Goal: Task Accomplishment & Management: Manage account settings

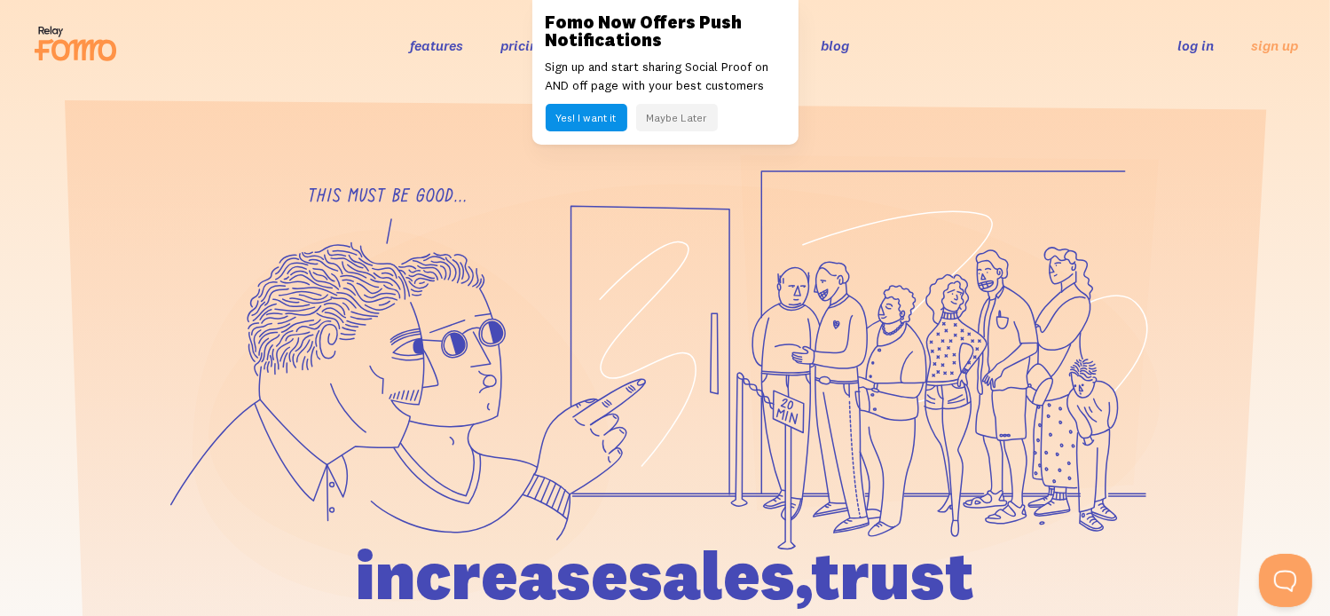
click at [869, 97] on section at bounding box center [665, 466] width 1330 height 751
click at [1189, 45] on link "log in" at bounding box center [1196, 45] width 36 height 18
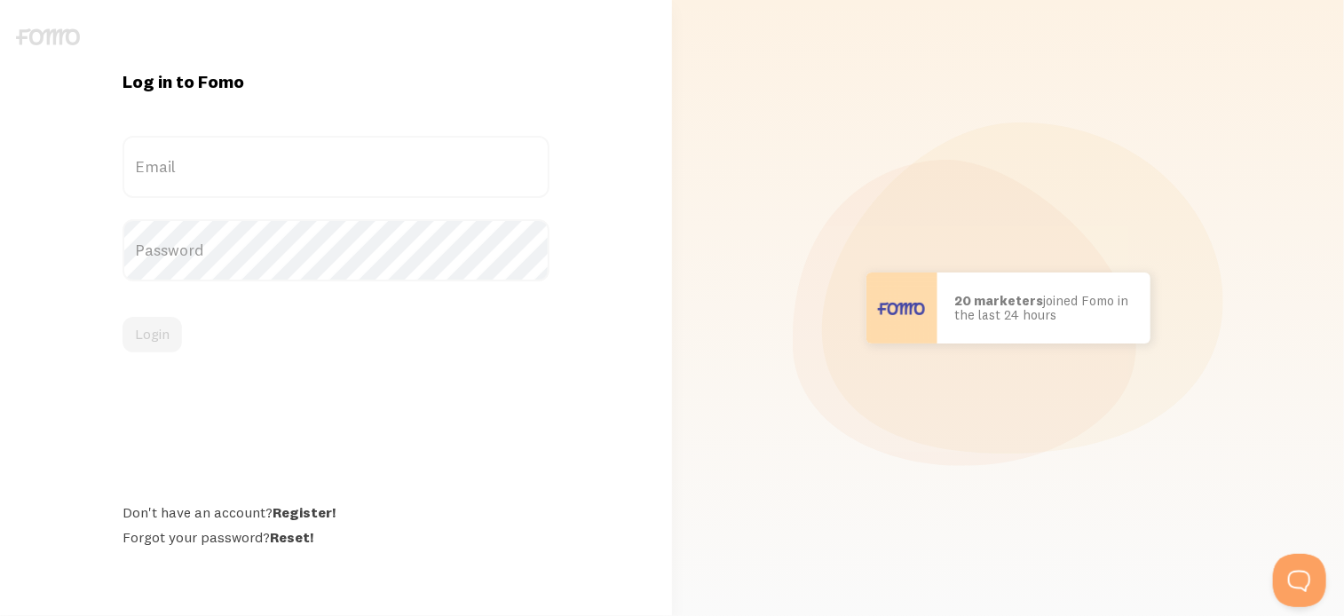
click at [221, 178] on label "Email" at bounding box center [335, 167] width 427 height 62
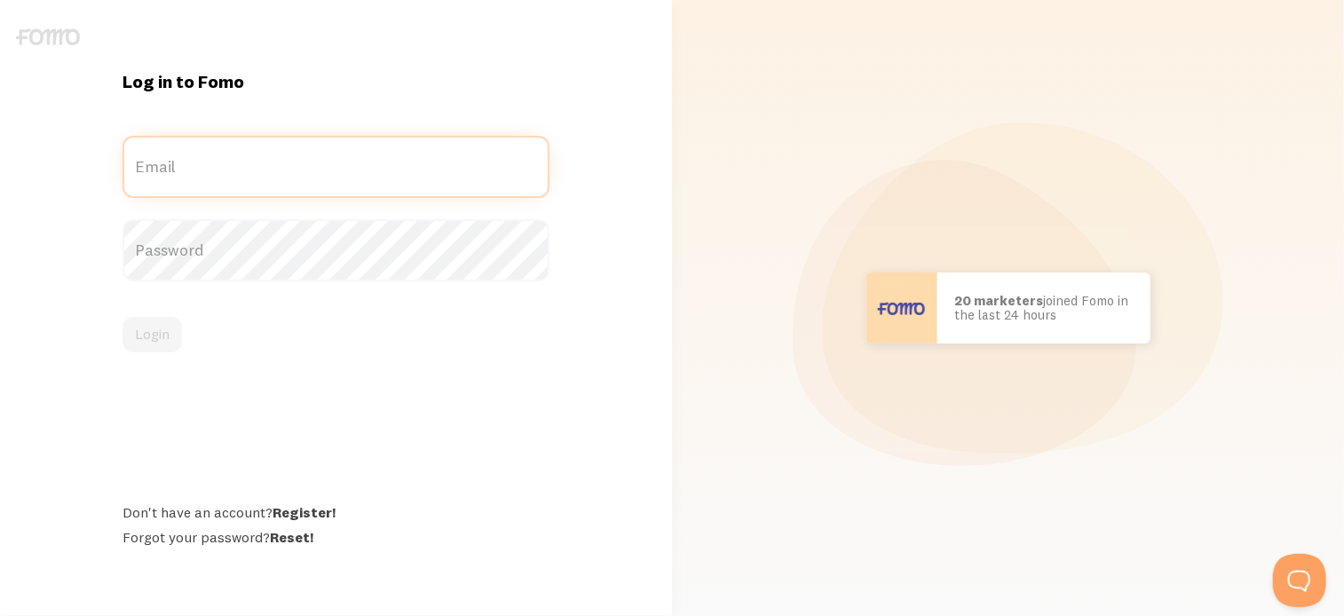
click at [221, 178] on input "Email" at bounding box center [335, 167] width 427 height 62
paste input "[PERSON_NAME][EMAIL_ADDRESS][DOMAIN_NAME]"
type input "[PERSON_NAME][EMAIL_ADDRESS][DOMAIN_NAME]"
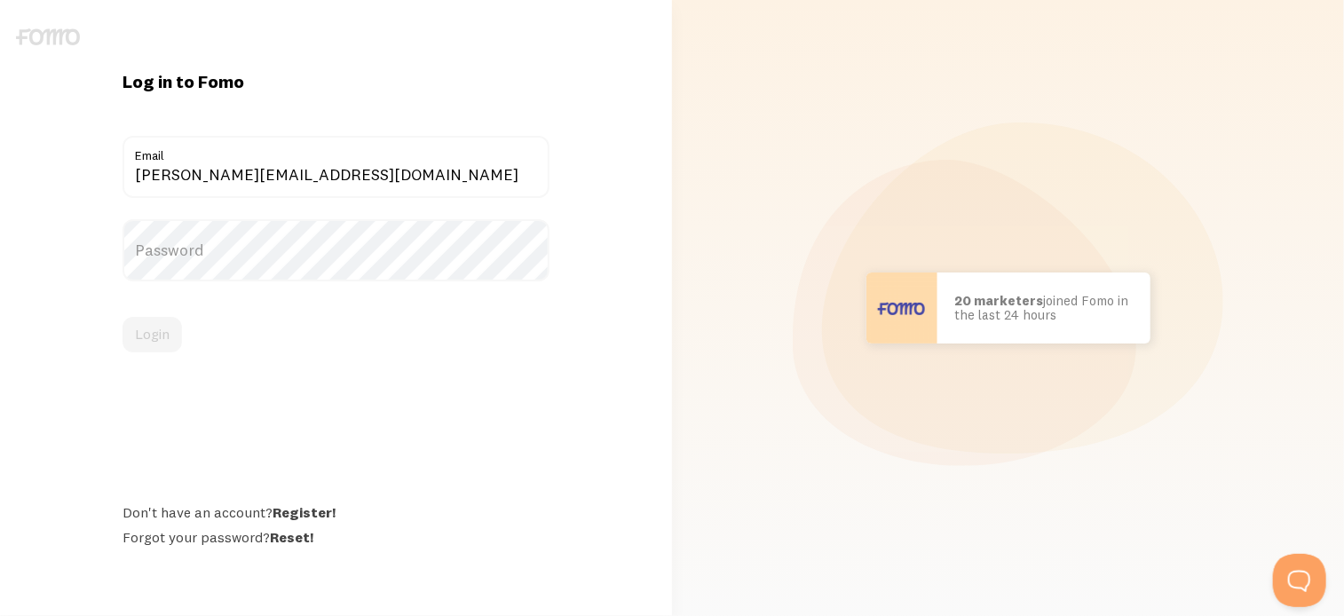
click at [421, 267] on label "Password" at bounding box center [335, 250] width 427 height 62
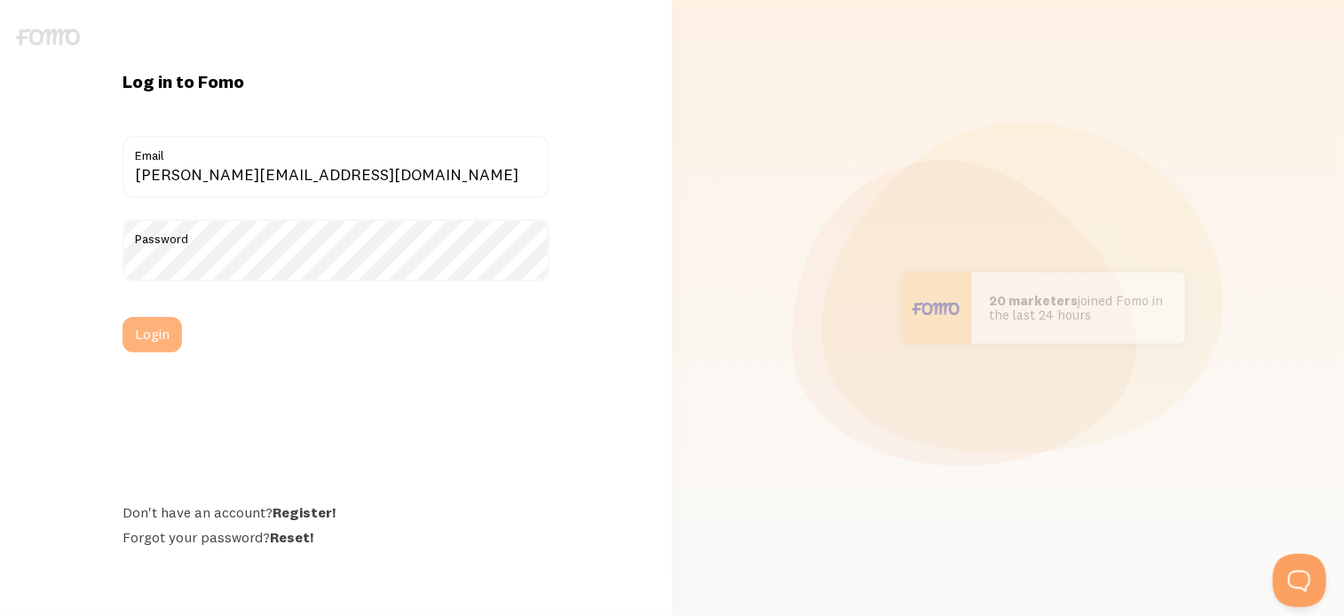
click at [149, 334] on button "Login" at bounding box center [151, 334] width 59 height 35
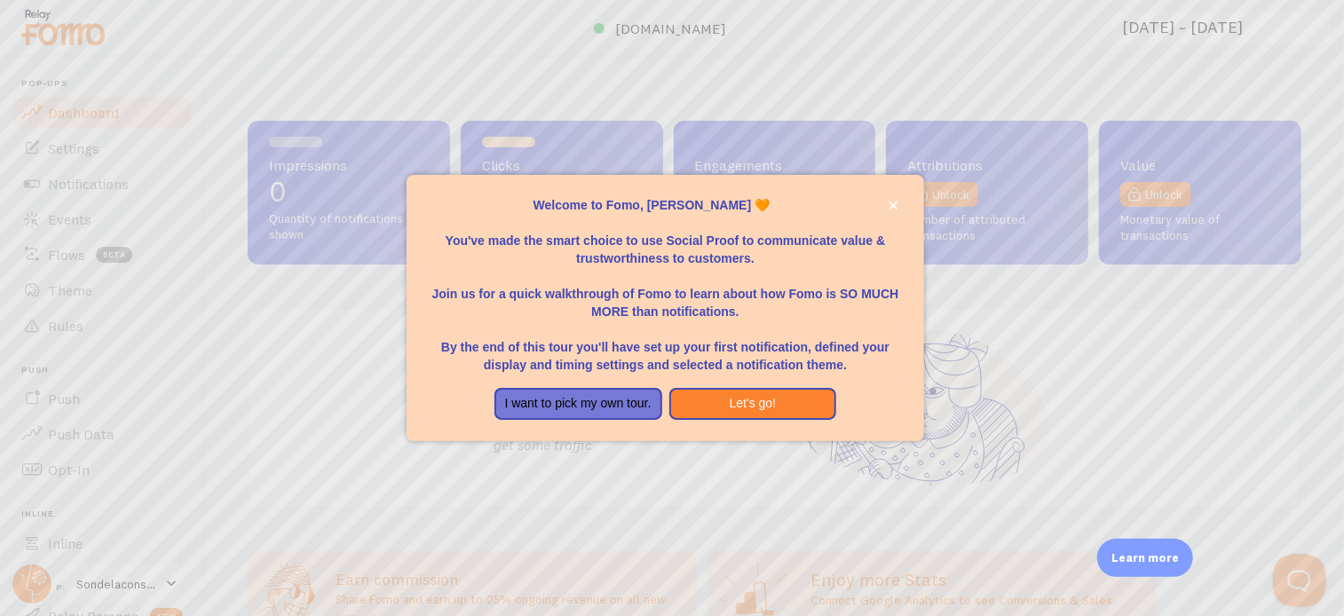
click at [398, 406] on div at bounding box center [672, 308] width 1344 height 616
click at [898, 203] on button "close," at bounding box center [893, 205] width 19 height 19
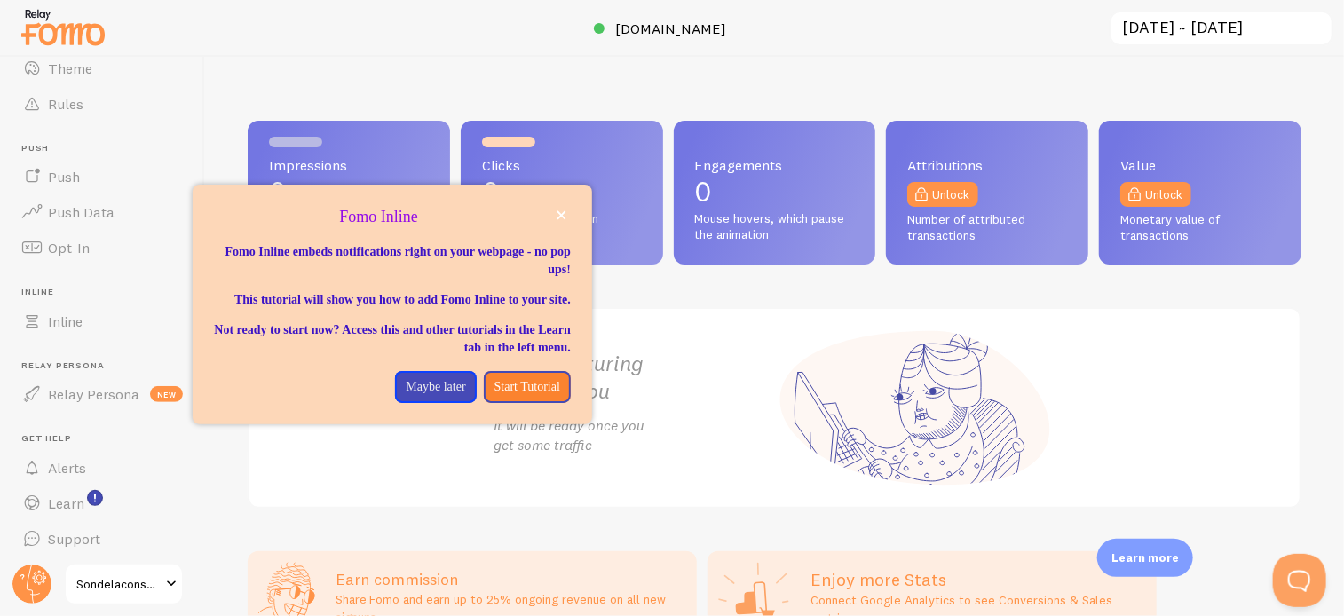
scroll to position [225, 0]
click at [161, 589] on span at bounding box center [171, 583] width 21 height 21
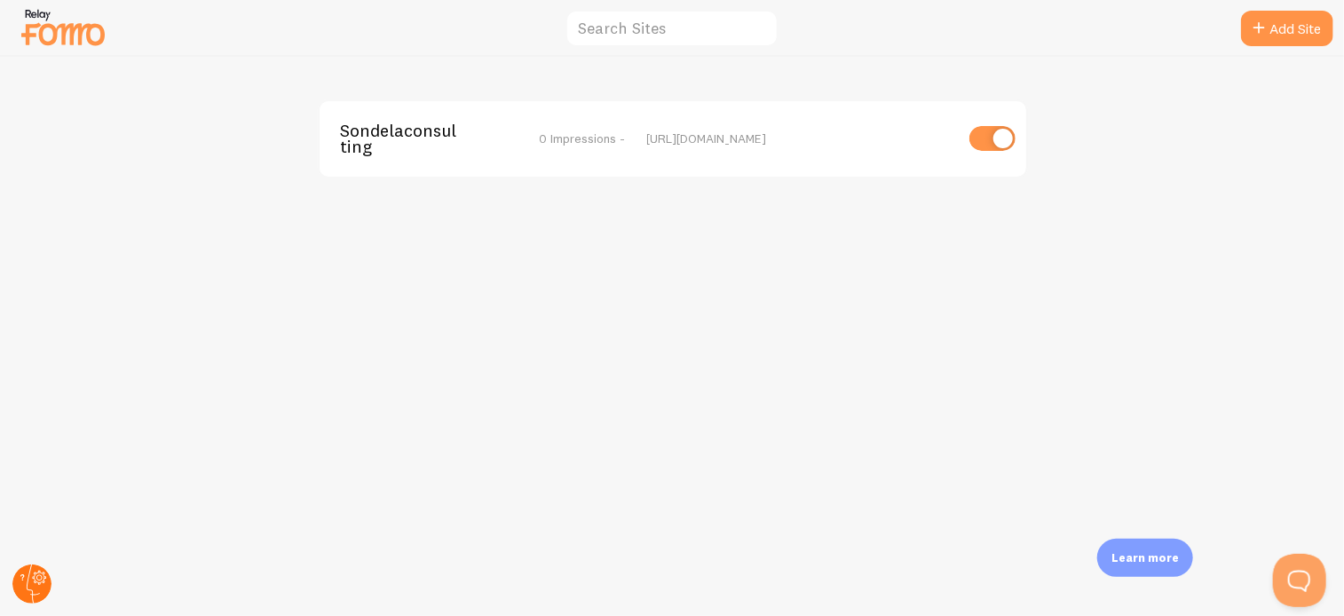
click at [35, 582] on circle at bounding box center [31, 583] width 39 height 39
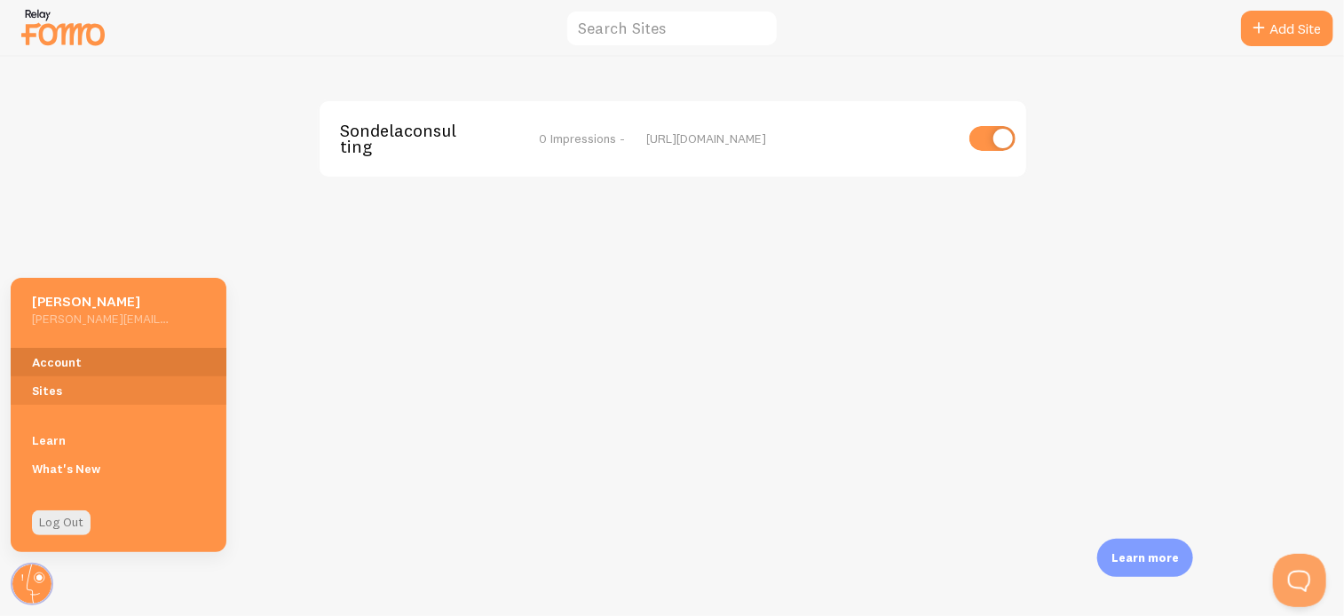
click at [64, 367] on link "Account" at bounding box center [119, 362] width 216 height 28
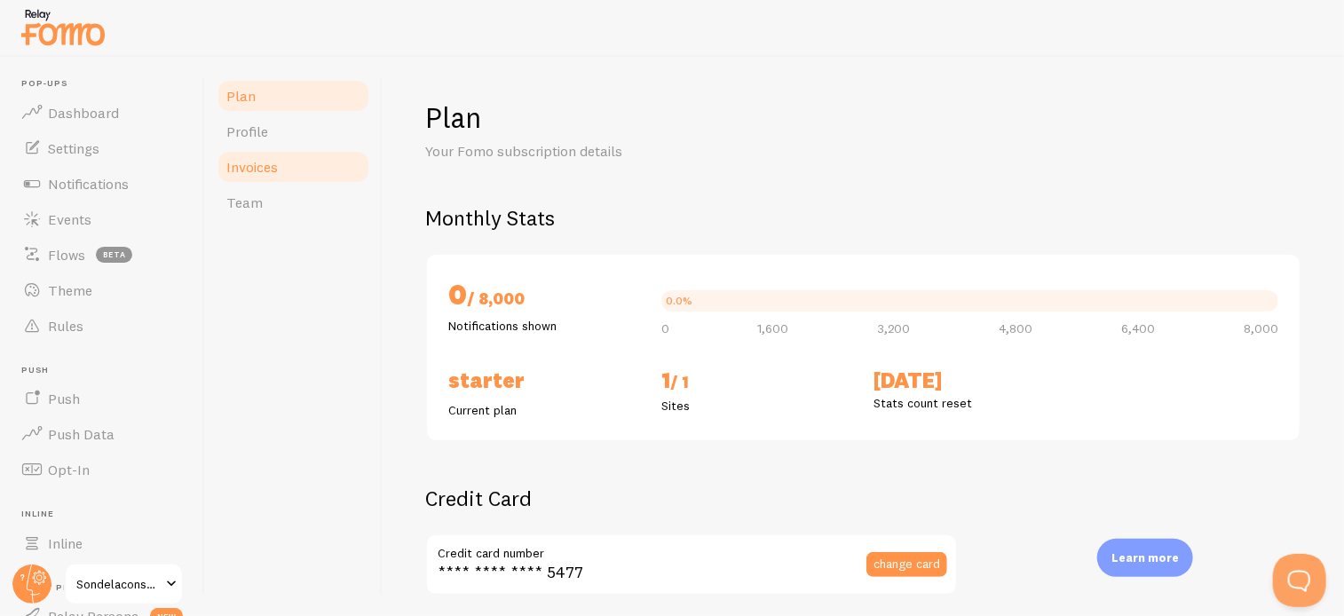
click at [277, 175] on span "Invoices" at bounding box center [251, 167] width 51 height 18
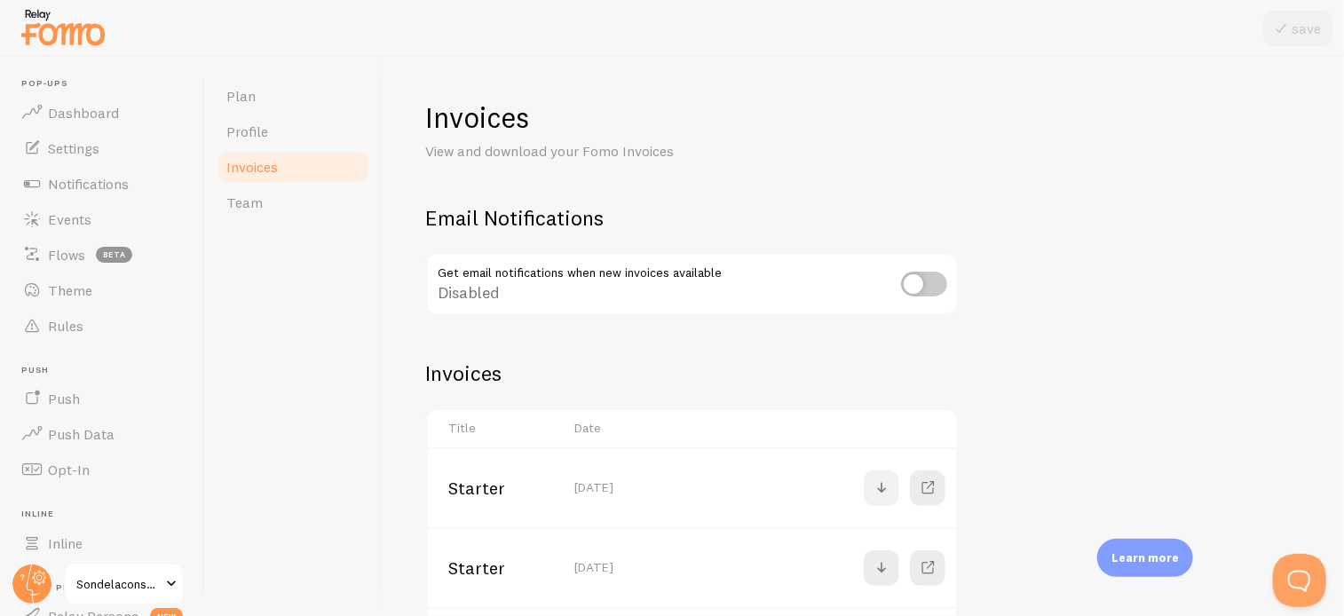
click at [895, 484] on link at bounding box center [880, 487] width 35 height 35
